Goal: Navigation & Orientation: Find specific page/section

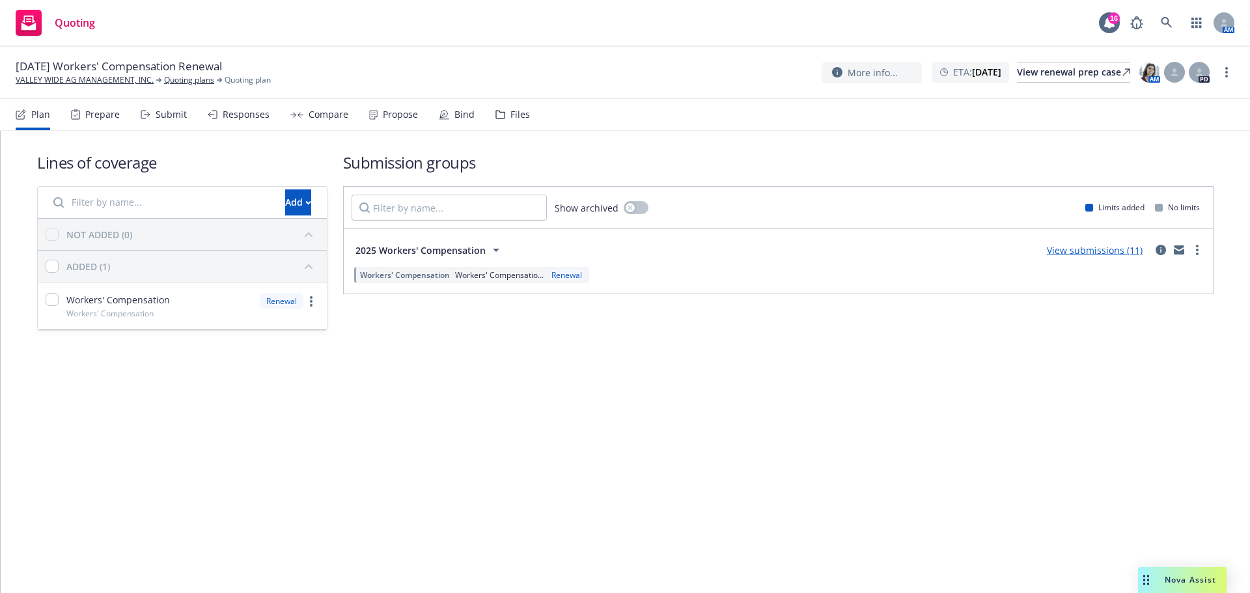
click at [530, 115] on div "Files" at bounding box center [512, 114] width 34 height 31
